Goal: Task Accomplishment & Management: Manage account settings

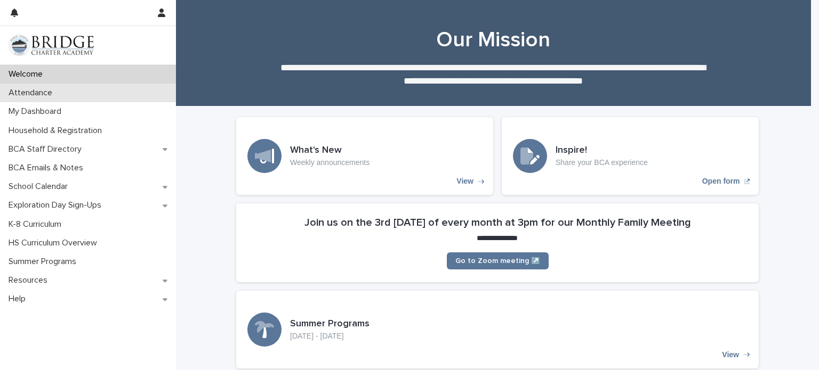
click at [93, 92] on div "Attendance" at bounding box center [88, 93] width 176 height 19
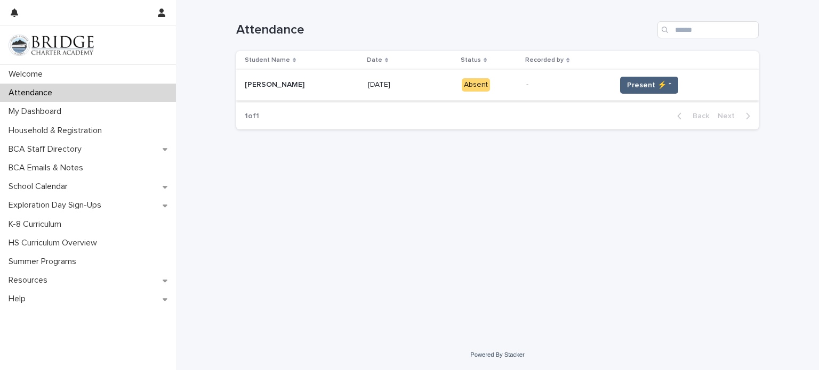
click at [627, 83] on span "Present ⚡ *" at bounding box center [649, 85] width 44 height 11
click at [638, 80] on span "Present ⚡ *" at bounding box center [649, 85] width 44 height 11
click at [637, 84] on span "Present ⚡ *" at bounding box center [649, 85] width 44 height 11
